Goal: Information Seeking & Learning: Compare options

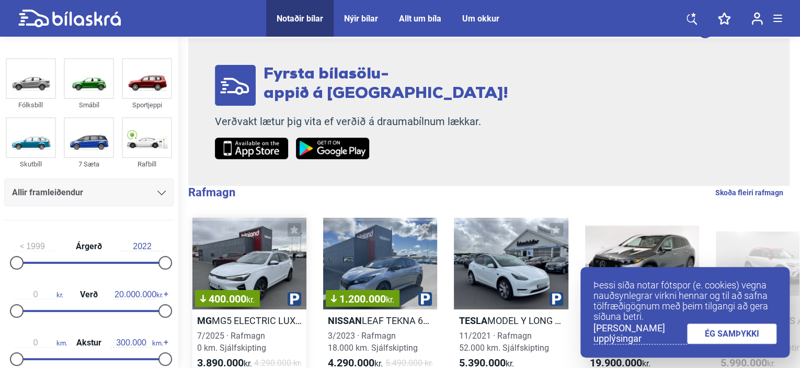
scroll to position [209, 0]
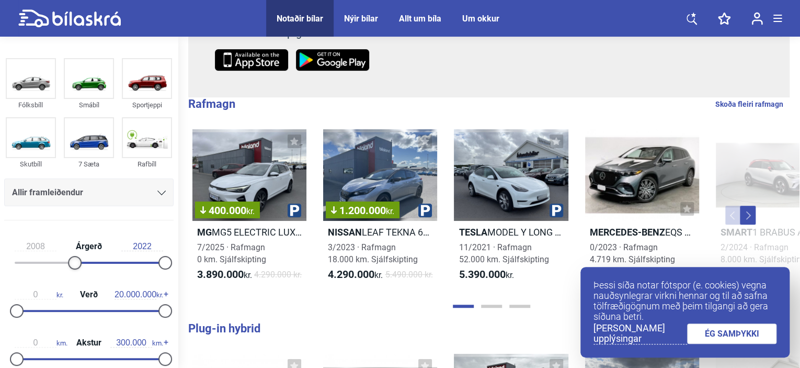
type input "2009"
drag, startPoint x: 15, startPoint y: 262, endPoint x: 77, endPoint y: 262, distance: 62.2
click at [77, 262] on div at bounding box center [81, 263] width 14 height 14
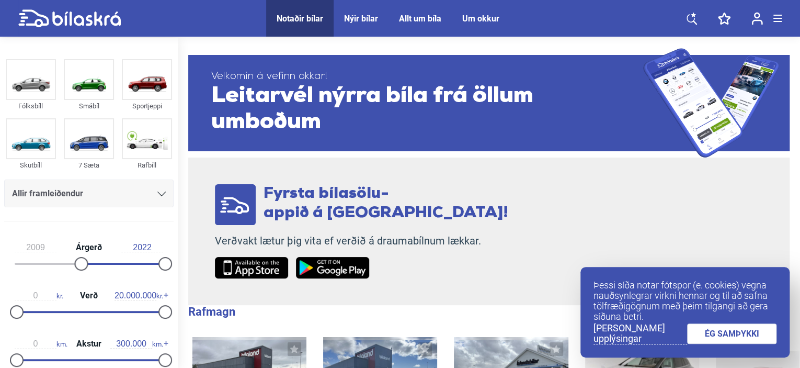
scroll to position [105, 0]
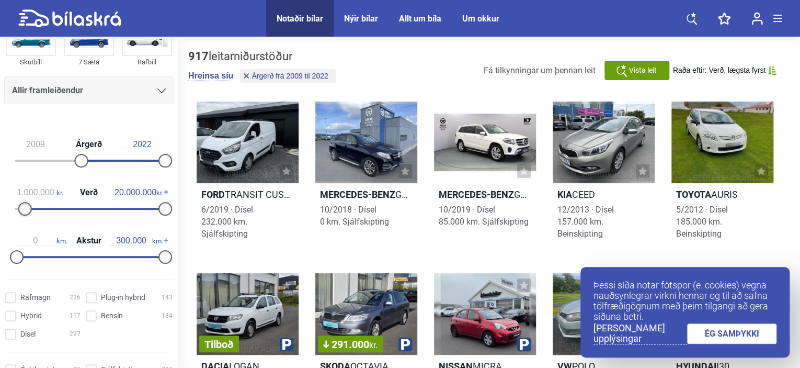
type input "900.000"
drag, startPoint x: 15, startPoint y: 207, endPoint x: 21, endPoint y: 209, distance: 6.6
click at [21, 209] on div at bounding box center [24, 209] width 14 height 14
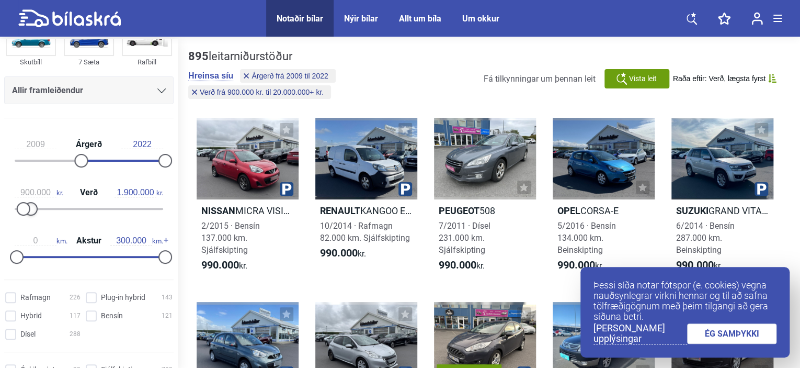
type input "1.800.000"
drag, startPoint x: 159, startPoint y: 205, endPoint x: 27, endPoint y: 213, distance: 132.5
click at [27, 213] on div at bounding box center [31, 209] width 14 height 14
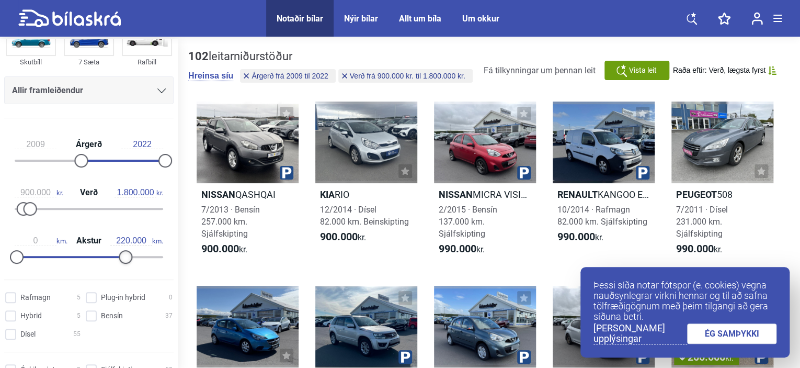
type input "210.000"
drag, startPoint x: 159, startPoint y: 253, endPoint x: 116, endPoint y: 255, distance: 43.4
click at [116, 255] on div at bounding box center [121, 257] width 14 height 14
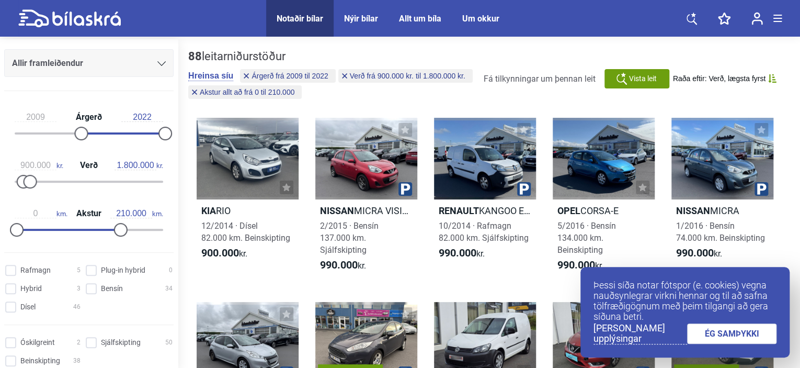
scroll to position [157, 0]
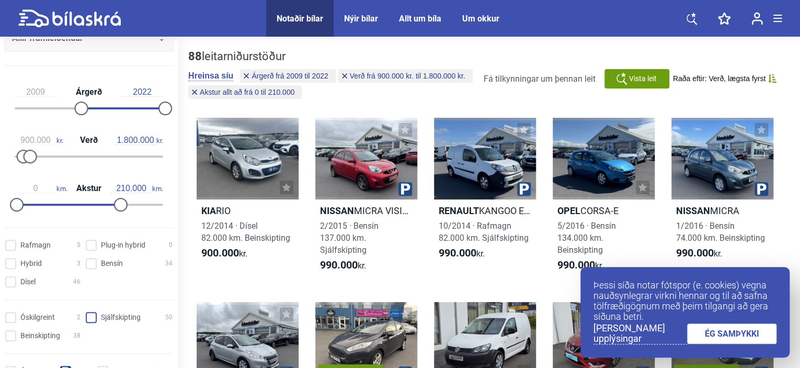
click at [86, 315] on span at bounding box center [91, 317] width 11 height 11
click at [87, 315] on input "Sjálfskipting 50" at bounding box center [130, 317] width 87 height 11
checkbox input "true"
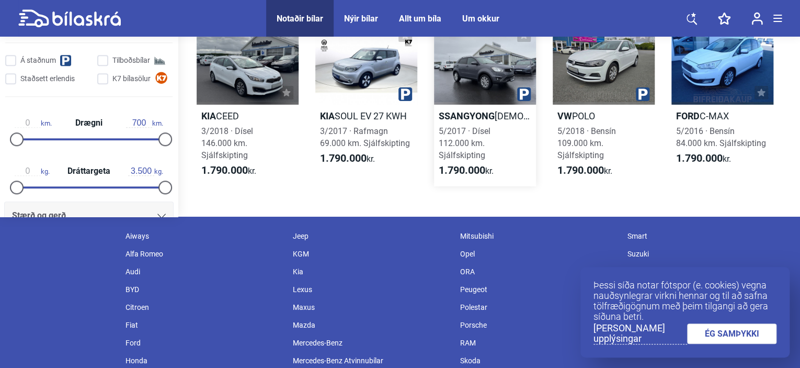
scroll to position [1830, 0]
